Goal: Download file/media

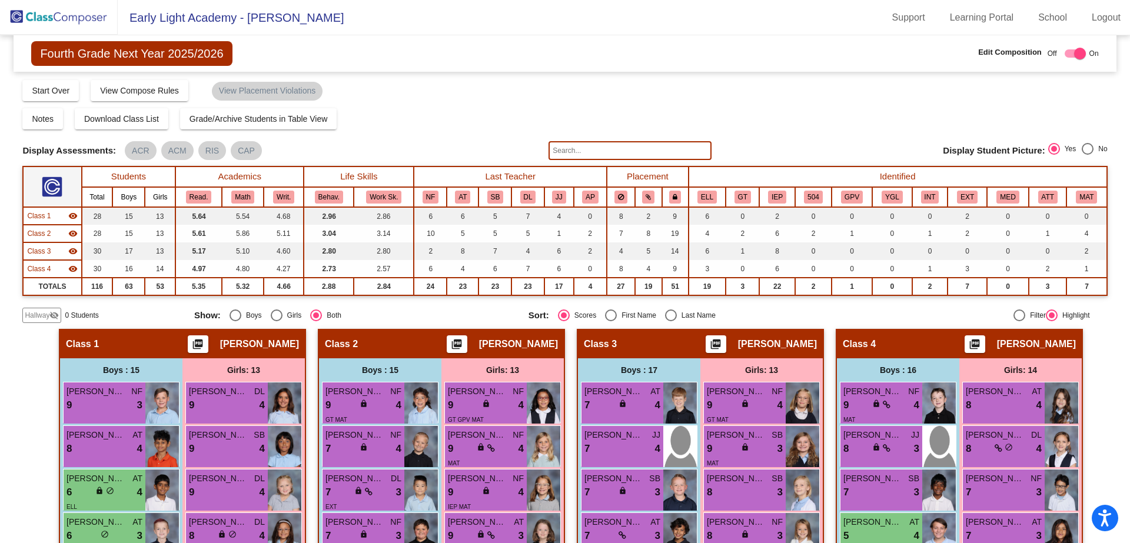
click at [89, 15] on img at bounding box center [59, 17] width 118 height 35
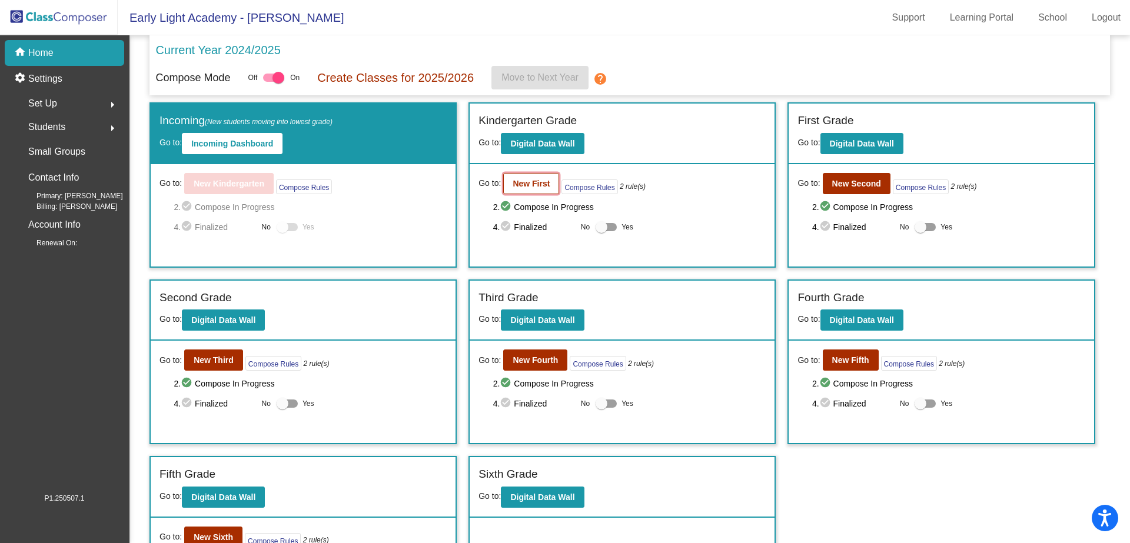
click at [537, 186] on b "New First" at bounding box center [531, 183] width 37 height 9
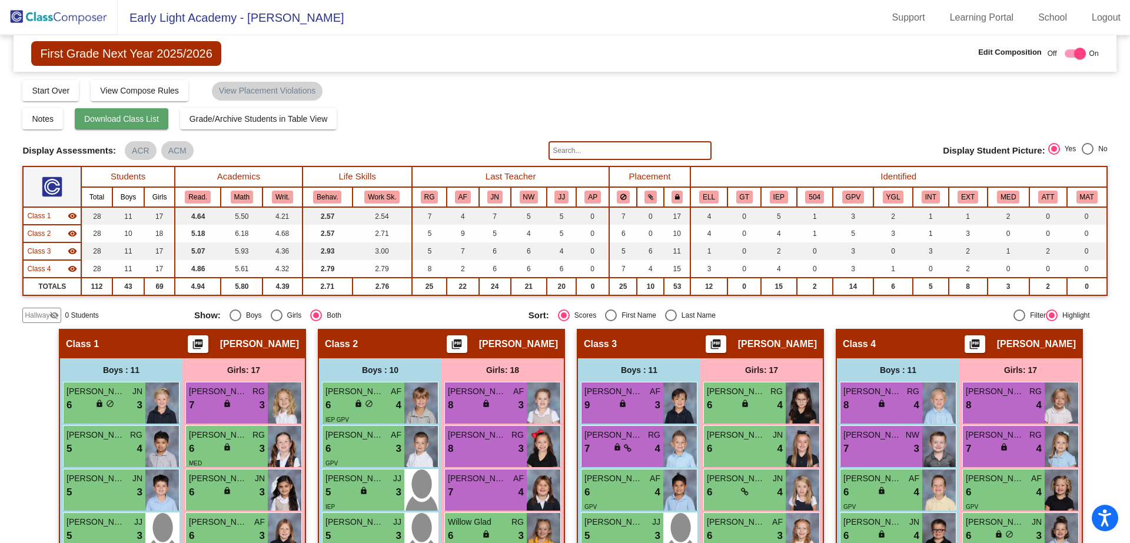
click at [143, 122] on span "Download Class List" at bounding box center [121, 118] width 75 height 9
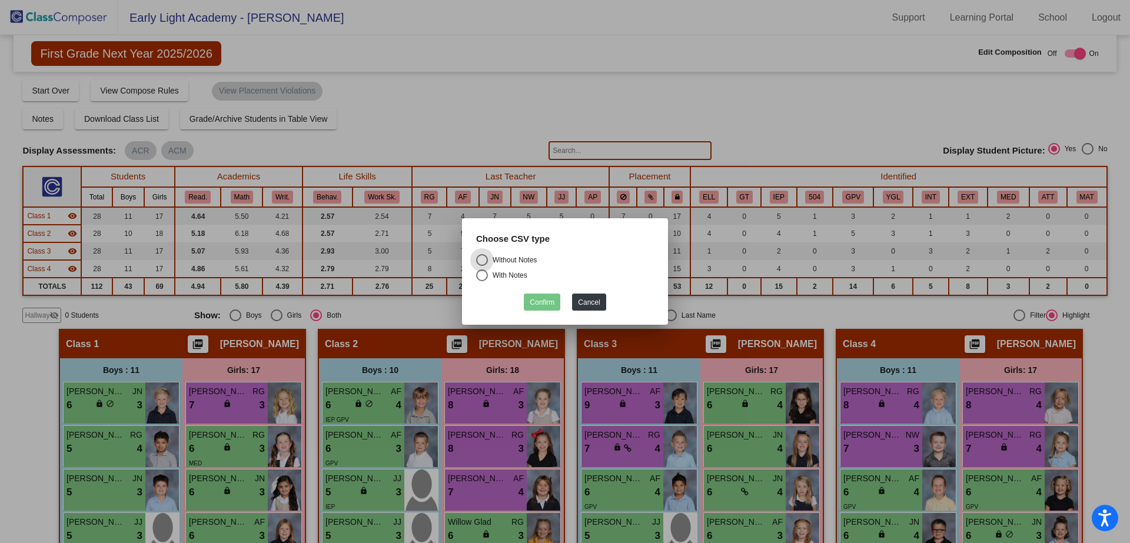
click at [481, 276] on div "Select an option" at bounding box center [482, 276] width 12 height 12
click at [482, 281] on input "With Notes" at bounding box center [482, 281] width 1 height 1
radio input "true"
click at [546, 298] on button "Confirm" at bounding box center [542, 302] width 37 height 17
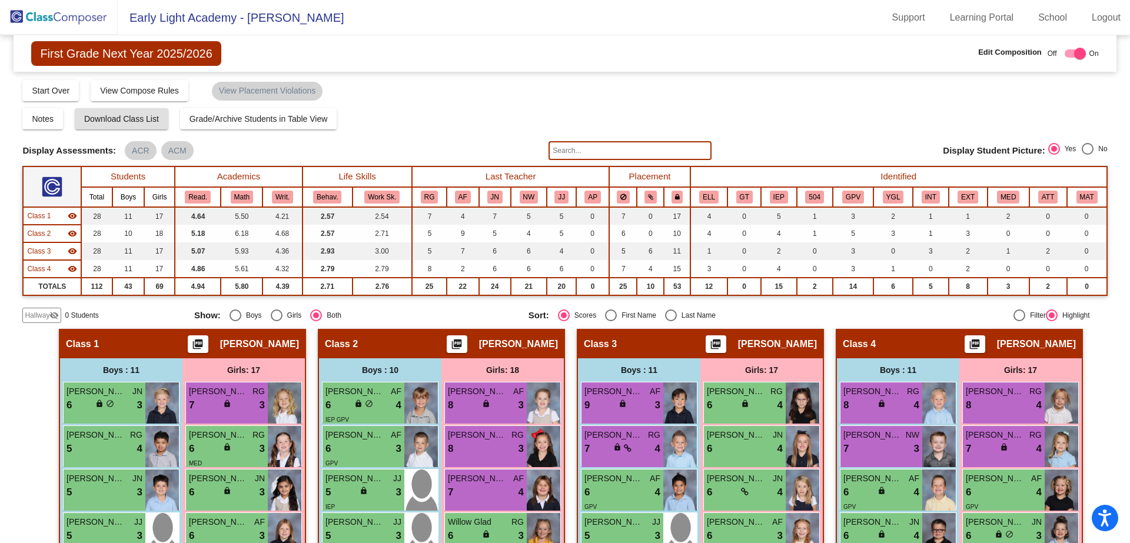
click at [204, 342] on mat-icon "picture_as_pdf" at bounding box center [198, 347] width 14 height 16
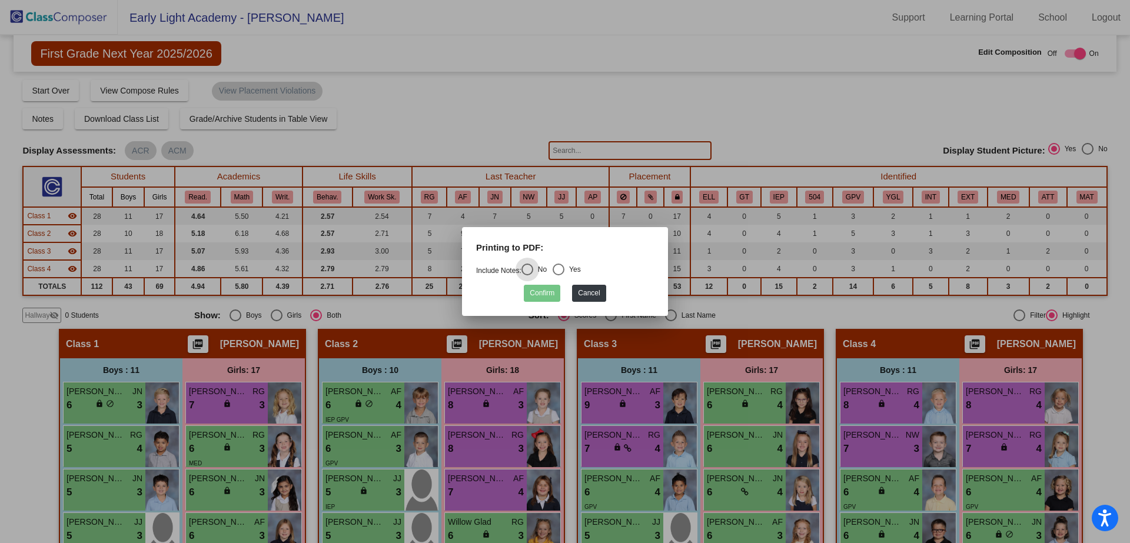
click at [565, 270] on div "Select an option" at bounding box center [559, 270] width 12 height 12
click at [559, 276] on input "Yes" at bounding box center [558, 276] width 1 height 1
radio input "true"
click at [547, 296] on button "Confirm" at bounding box center [542, 293] width 37 height 17
